Goal: Transaction & Acquisition: Subscribe to service/newsletter

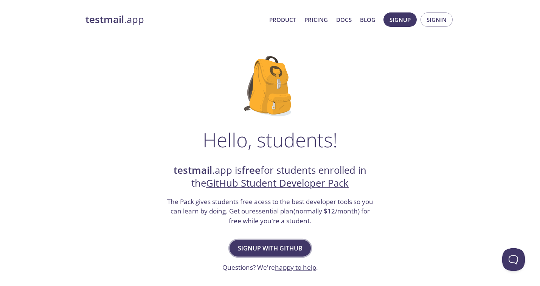
click at [268, 245] on span "Signup with GitHub" at bounding box center [270, 248] width 65 height 11
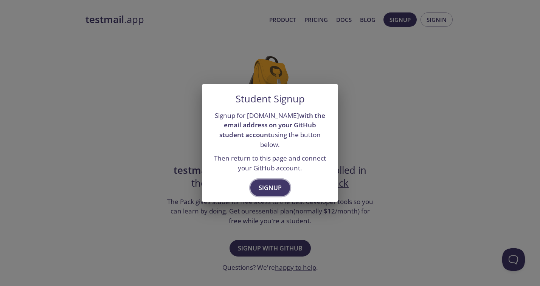
click at [272, 183] on span "Signup" at bounding box center [270, 188] width 23 height 11
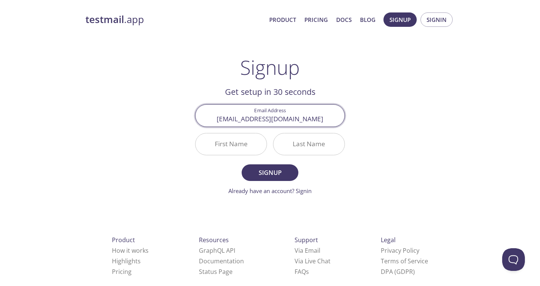
type input "[EMAIL_ADDRESS][DOMAIN_NAME]"
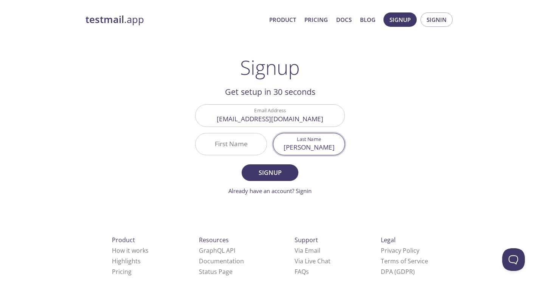
type input "[PERSON_NAME]"
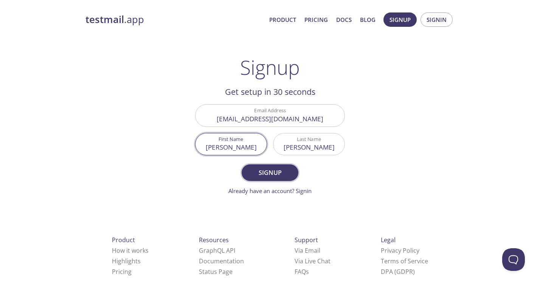
type input "[PERSON_NAME]"
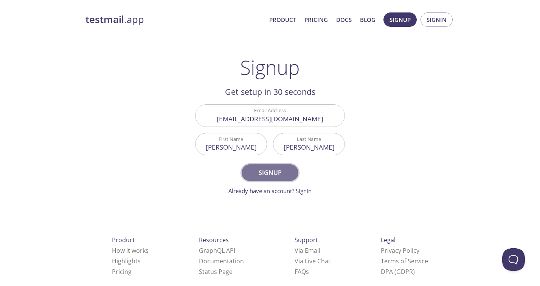
click at [270, 174] on span "Signup" at bounding box center [270, 172] width 40 height 11
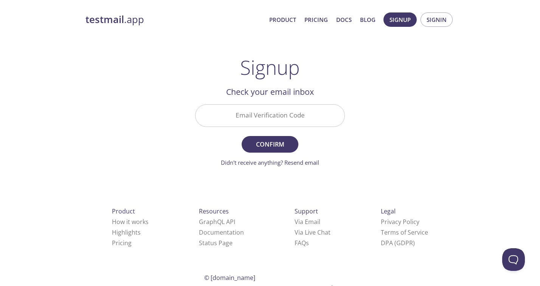
click at [252, 116] on input "Email Verification Code" at bounding box center [269, 116] width 149 height 22
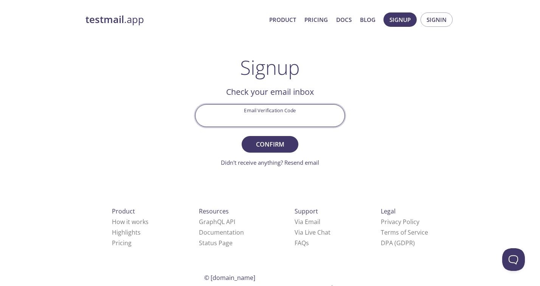
paste input "HWVNR4Q"
type input "HWVNR4Q"
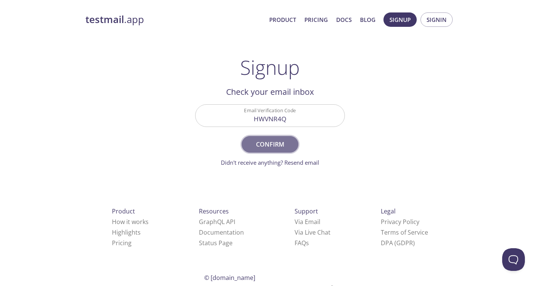
click at [264, 145] on span "Confirm" at bounding box center [270, 144] width 40 height 11
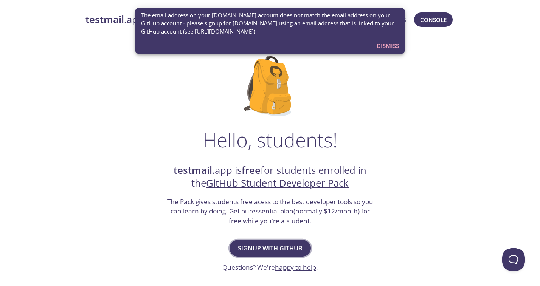
click at [262, 245] on span "Signup with GitHub" at bounding box center [270, 248] width 65 height 11
click at [388, 46] on span "Dismiss" at bounding box center [388, 46] width 22 height 10
